Goal: Task Accomplishment & Management: Manage account settings

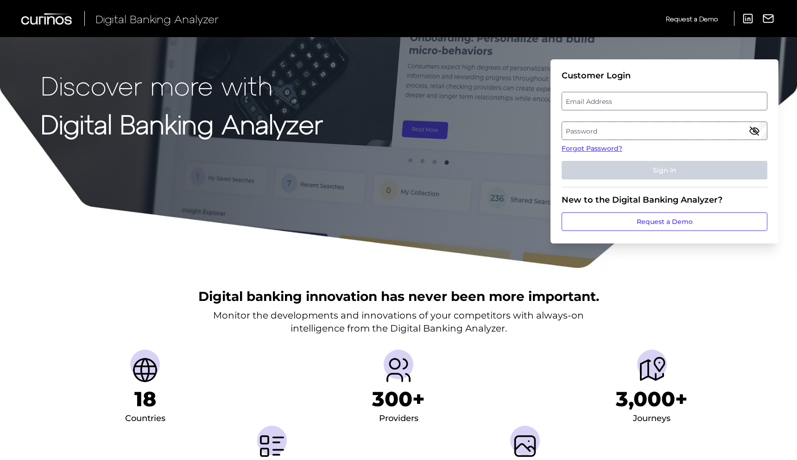
click at [599, 108] on label "Email Address" at bounding box center [664, 101] width 204 height 17
click at [599, 108] on input "email" at bounding box center [664, 101] width 206 height 19
type input "huihui.li@santander.co.uk"
click at [605, 138] on label "Password" at bounding box center [664, 130] width 204 height 17
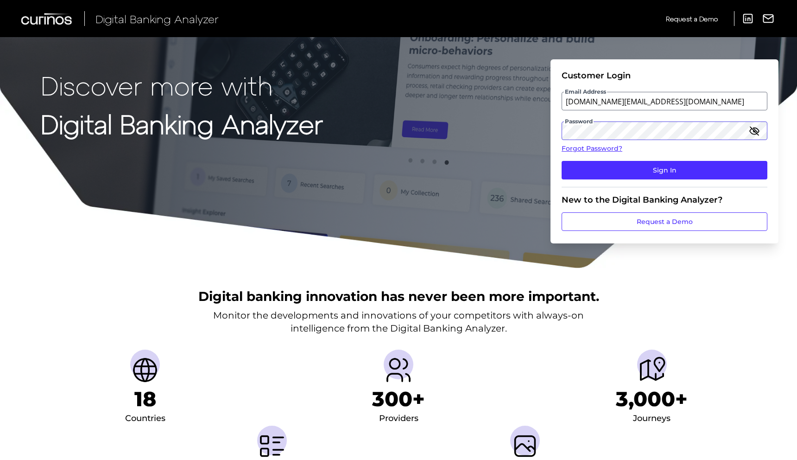
click at [561, 161] on button "Sign In" at bounding box center [664, 170] width 206 height 19
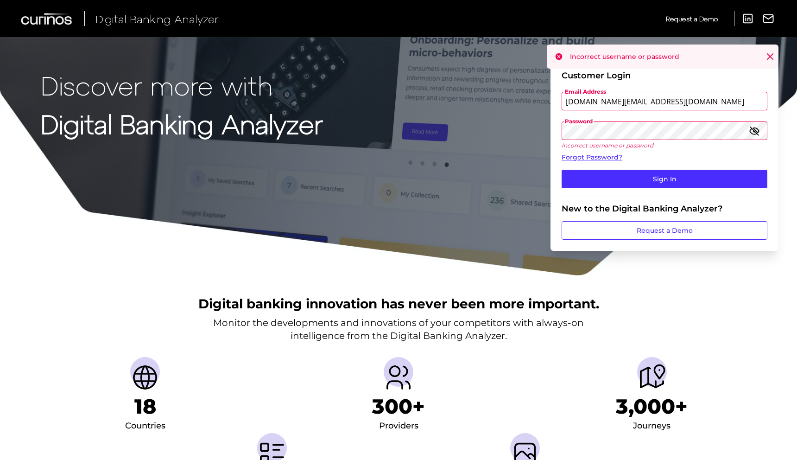
click at [752, 130] on icon "button" at bounding box center [754, 130] width 11 height 11
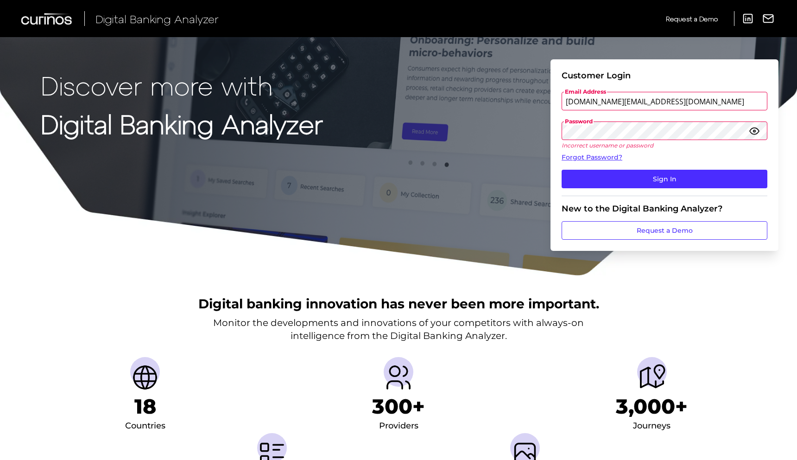
click at [500, 132] on div "Discover more with Digital Banking Analyzer Customer Login Email Address huihui…" at bounding box center [398, 138] width 797 height 276
click at [669, 176] on button "Sign In" at bounding box center [664, 179] width 206 height 19
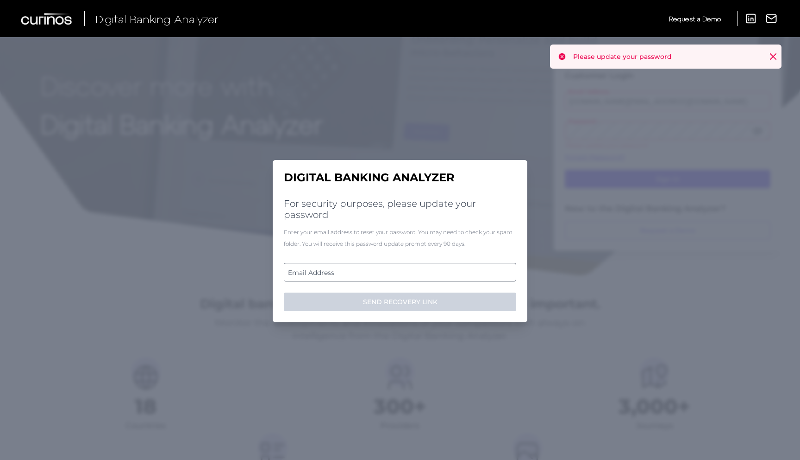
click at [388, 273] on label "Email Address" at bounding box center [399, 272] width 231 height 17
click at [388, 273] on input "email" at bounding box center [400, 272] width 233 height 19
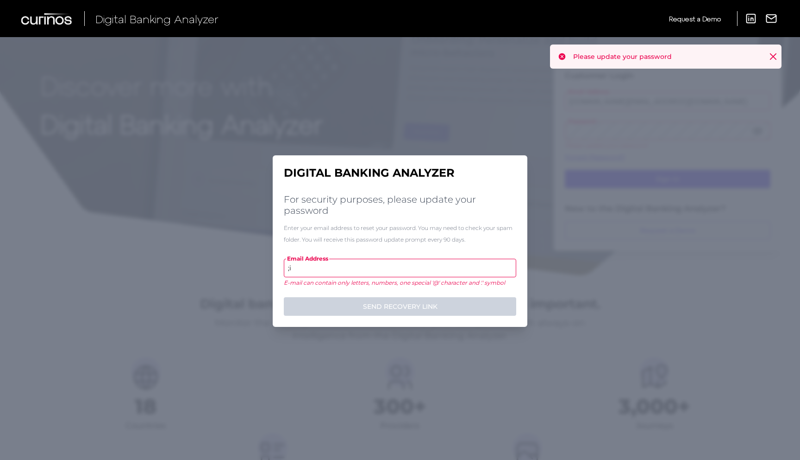
type input ";"
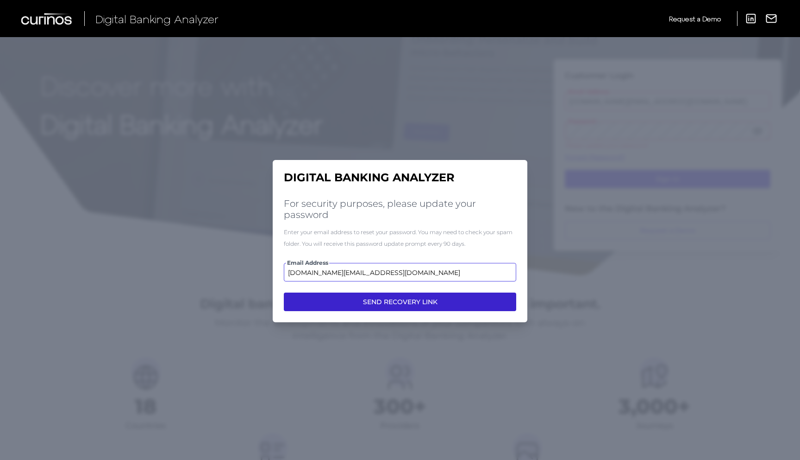
type input "huihui.li@santander.co.uk"
click at [392, 298] on button "SEND RECOVERY LINK" at bounding box center [400, 301] width 233 height 19
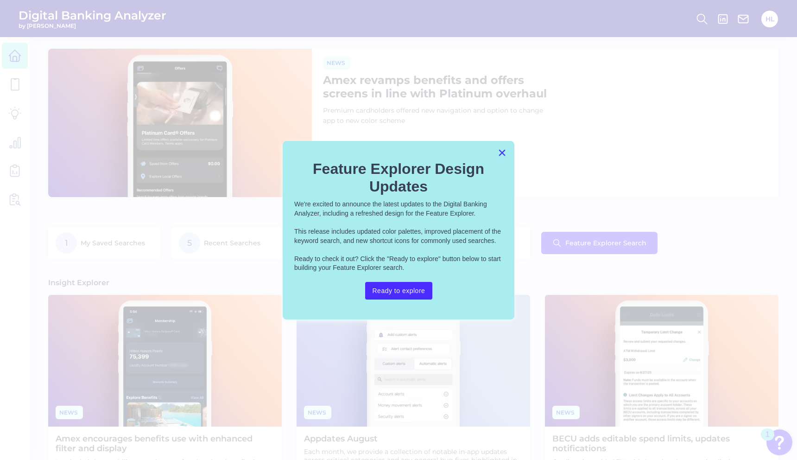
click at [504, 154] on button "×" at bounding box center [501, 152] width 9 height 15
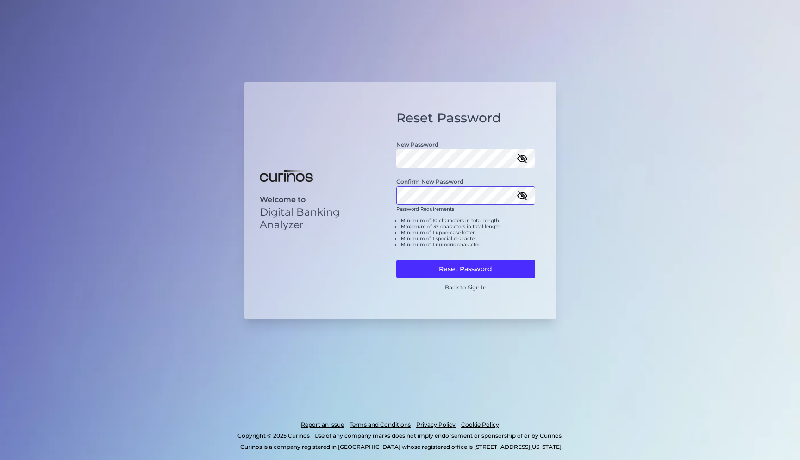
click at [397, 259] on button "Reset Password" at bounding box center [466, 268] width 139 height 19
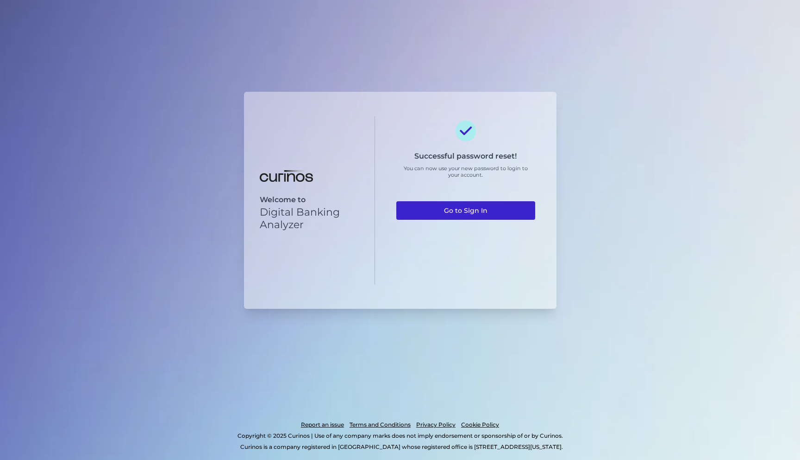
click at [455, 216] on link "Go to Sign In" at bounding box center [466, 210] width 139 height 19
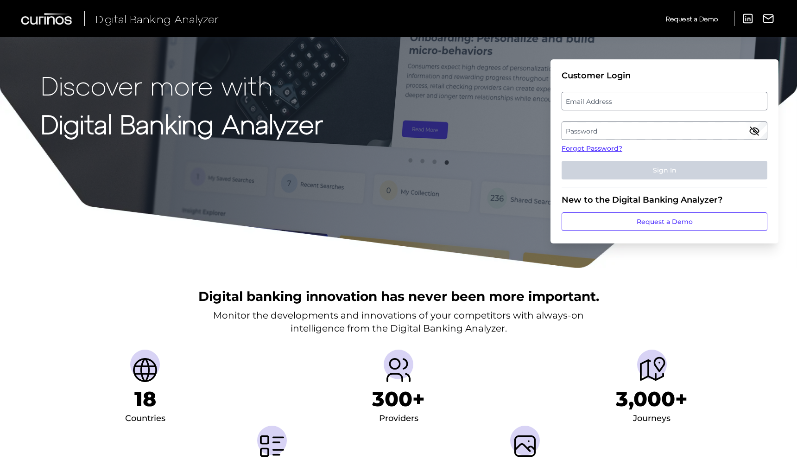
click at [605, 99] on label "Email Address" at bounding box center [664, 101] width 204 height 17
click at [605, 99] on input "email" at bounding box center [664, 101] width 206 height 19
type input "huihui.li@santander.co.uk"
click at [618, 129] on label "Password" at bounding box center [664, 130] width 204 height 17
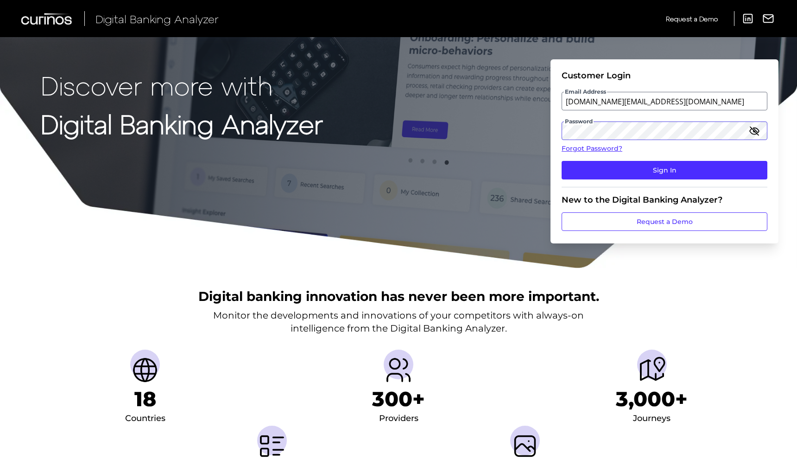
click at [561, 161] on button "Sign In" at bounding box center [664, 170] width 206 height 19
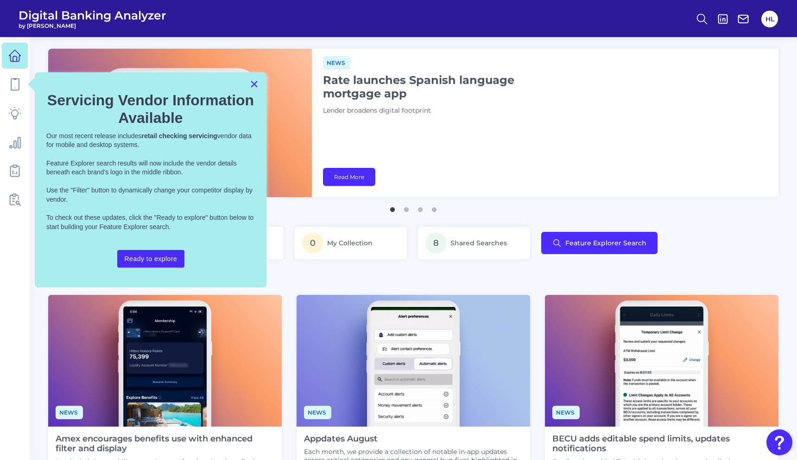
click at [254, 84] on button "×" at bounding box center [254, 83] width 9 height 15
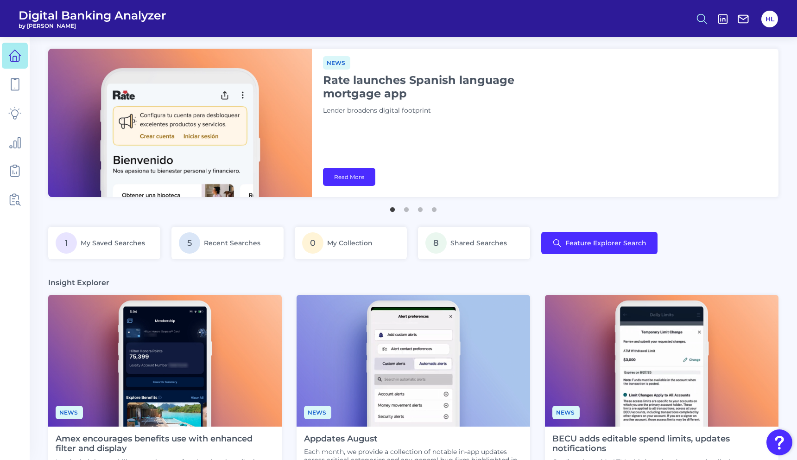
click at [697, 19] on circle at bounding box center [700, 17] width 7 height 7
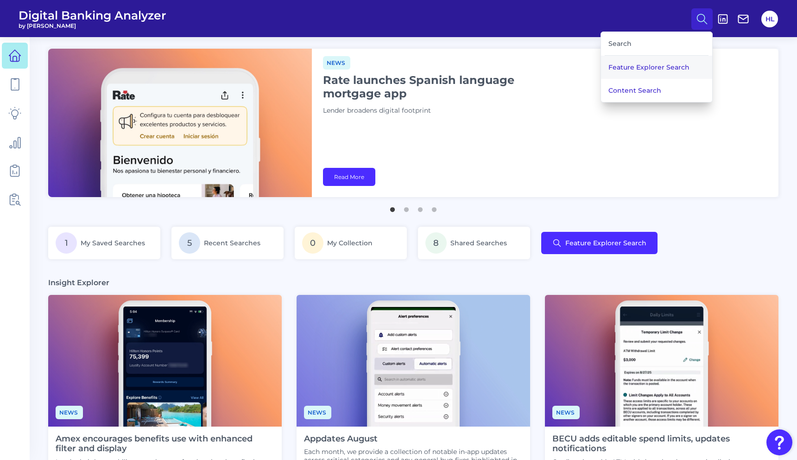
click at [634, 71] on button "Feature Explorer Search" at bounding box center [656, 67] width 111 height 23
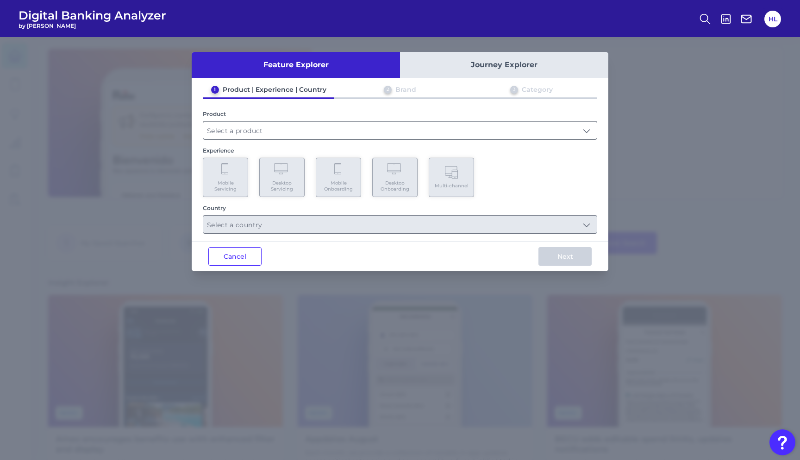
click at [334, 135] on input "text" at bounding box center [400, 130] width 394 height 18
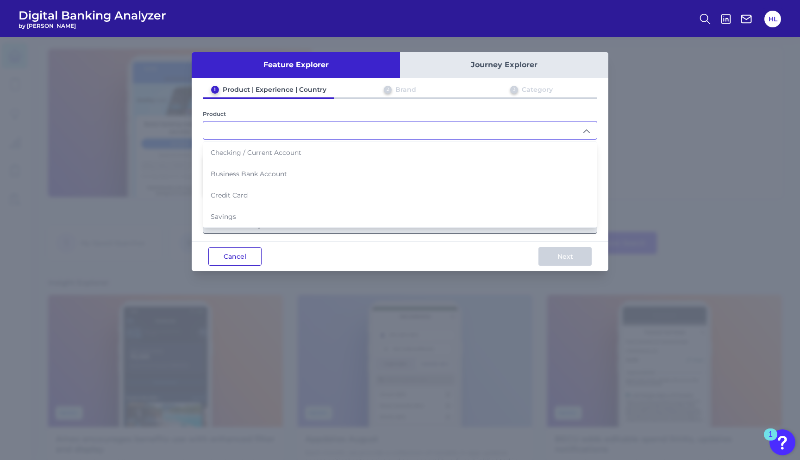
click at [246, 259] on button "Cancel" at bounding box center [234, 256] width 53 height 19
